Goal: Task Accomplishment & Management: Use online tool/utility

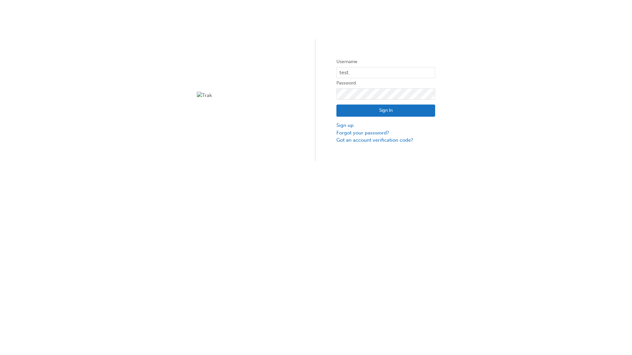
type input "test.e2e.user1"
